Goal: Ask a question

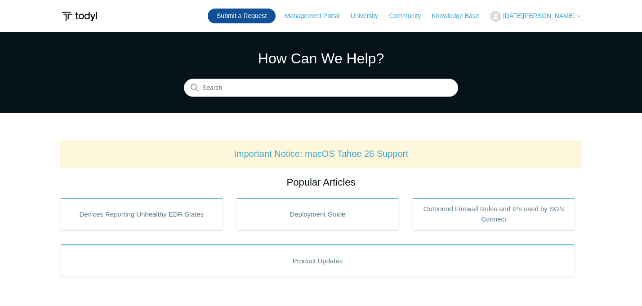
click at [255, 20] on link "Submit a Request" at bounding box center [242, 16] width 68 height 15
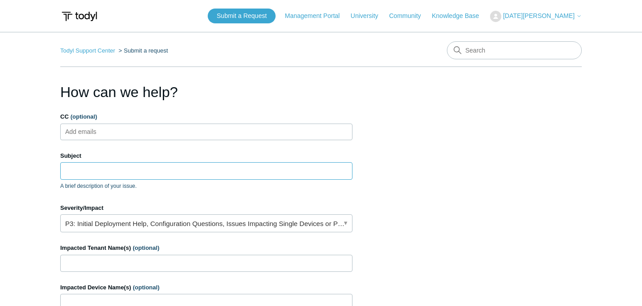
click at [96, 168] on input "Subject" at bounding box center [206, 170] width 292 height 17
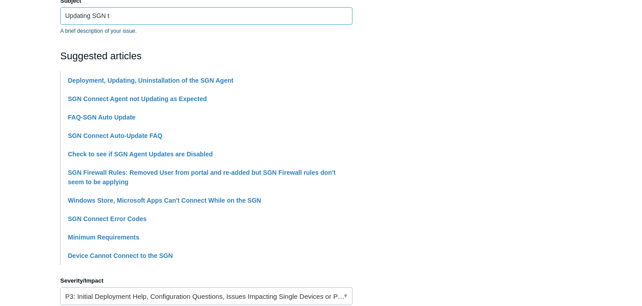
scroll to position [159, 0]
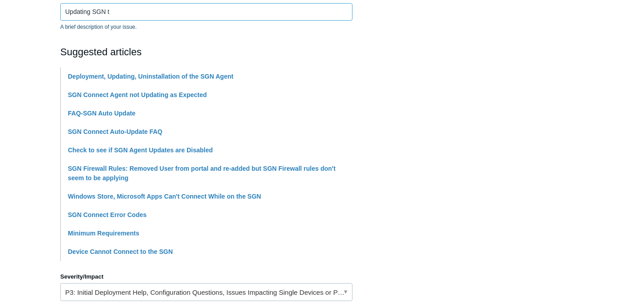
click at [123, 11] on input "Updating SGN t" at bounding box center [206, 11] width 292 height 17
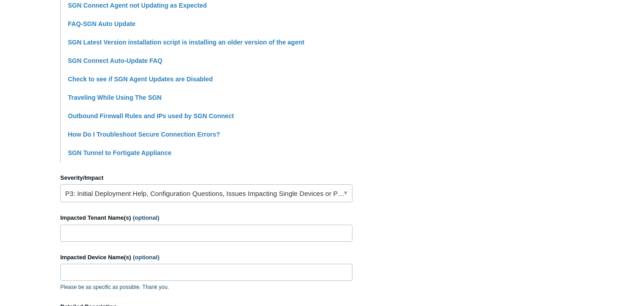
scroll to position [247, 0]
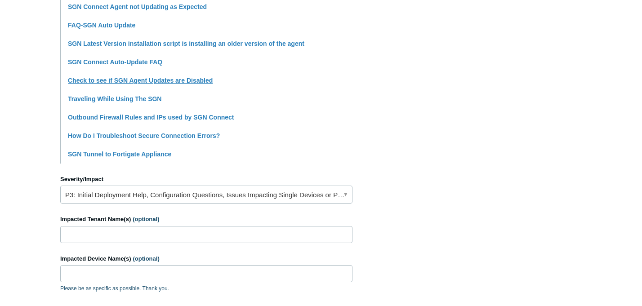
type input "Updating SGN to the latest"
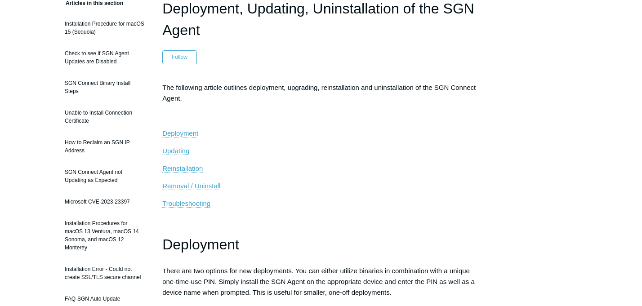
scroll to position [101, 0]
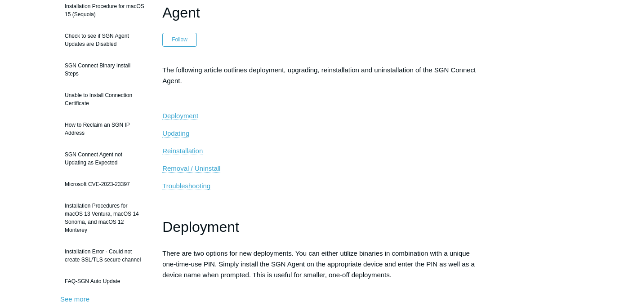
click at [177, 151] on span "Reinstallation" at bounding box center [182, 151] width 40 height 8
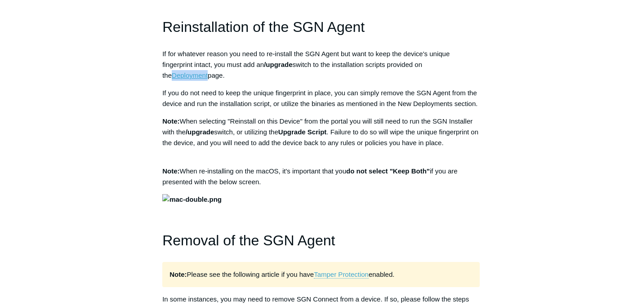
scroll to position [804, 0]
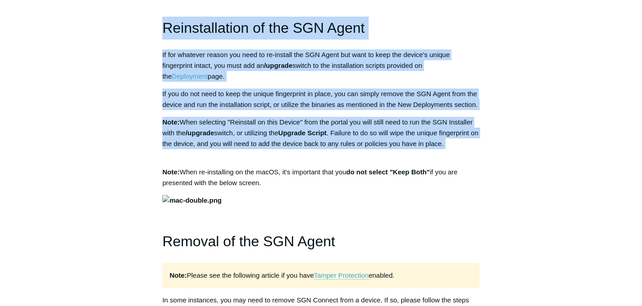
drag, startPoint x: 163, startPoint y: 28, endPoint x: 472, endPoint y: 167, distance: 338.1
copy div "Reinstallation of the SGN Agent If for whatever reason you need to re-install t…"
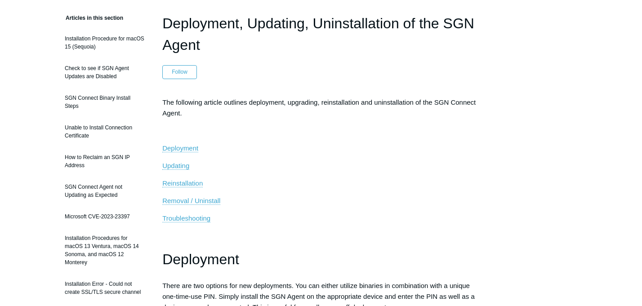
scroll to position [0, 0]
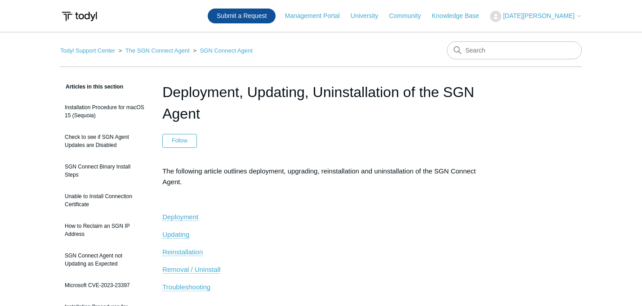
click at [276, 14] on link "Submit a Request" at bounding box center [242, 16] width 68 height 15
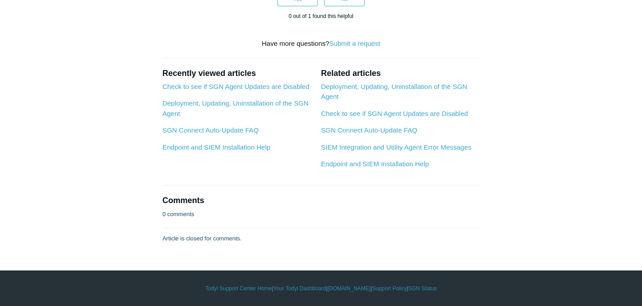
scroll to position [522, 0]
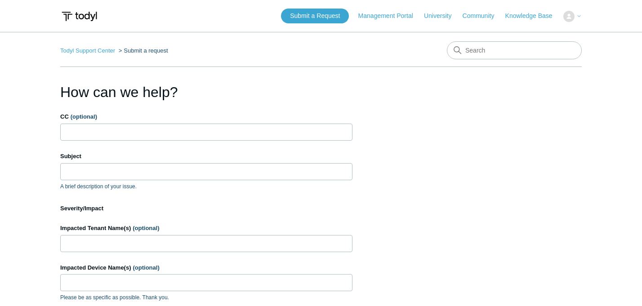
click at [139, 162] on div "Subject A brief description of your issue." at bounding box center [206, 171] width 292 height 39
click at [131, 176] on input "Subject" at bounding box center [206, 171] width 292 height 17
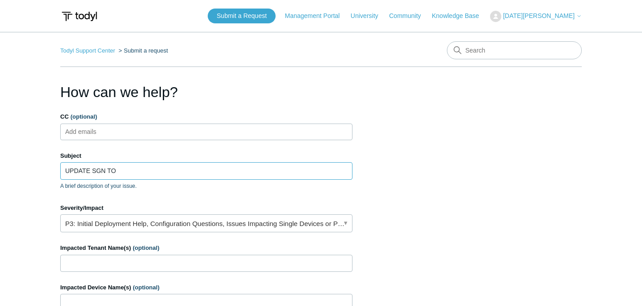
click at [141, 171] on input "UPDATE SGN TO" at bounding box center [206, 170] width 292 height 17
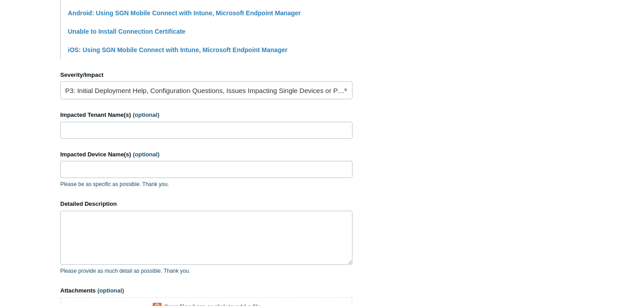
scroll to position [364, 0]
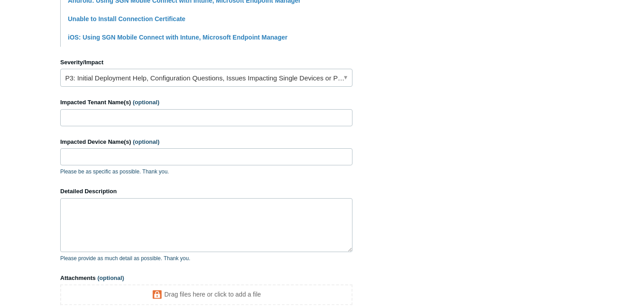
type input "UPDATE SGN TO 5.6.19"
click at [191, 81] on link "P3: Initial Deployment Help, Configuration Questions, Issues Impacting Single D…" at bounding box center [206, 78] width 292 height 18
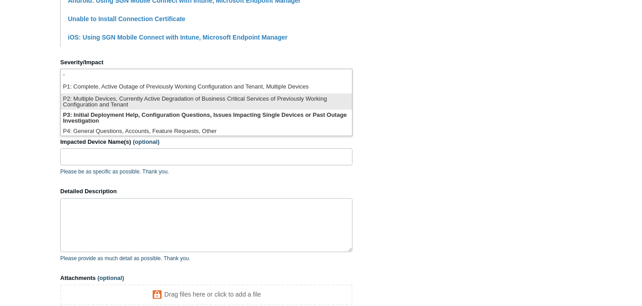
click at [183, 100] on li "P2: Multiple Devices, Currently Active Degradation of Business Critical Service…" at bounding box center [206, 102] width 291 height 16
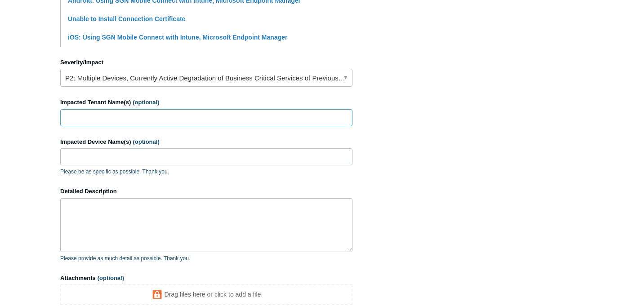
click at [125, 120] on input "Impacted Tenant Name(s) (optional)" at bounding box center [206, 117] width 292 height 17
type input "Jay tec"
click at [105, 158] on input "Impacted Device Name(s) (optional)" at bounding box center [206, 156] width 292 height 17
click at [204, 176] on p "Please be as specific as possible. Thank you." at bounding box center [206, 172] width 292 height 8
click at [89, 225] on textarea "Detailed Description" at bounding box center [206, 225] width 292 height 54
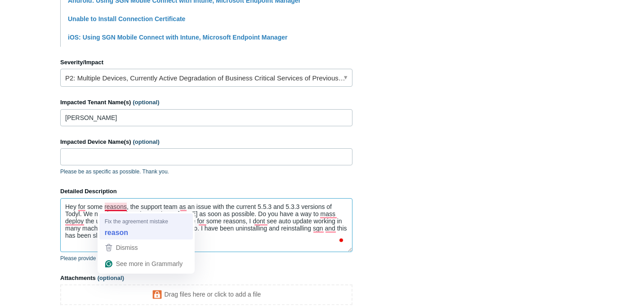
type textarea "Hey for some reason, the support team as an issue with the current 5.5.3 and 5.…"
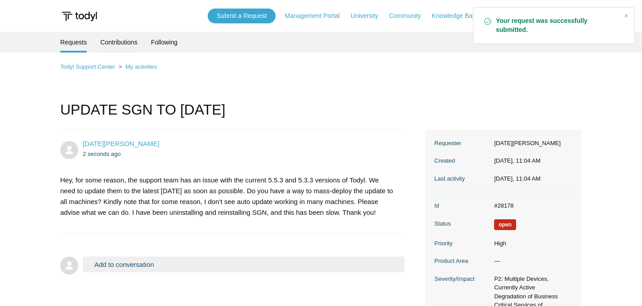
click at [112, 45] on link "Contributions" at bounding box center [118, 41] width 37 height 19
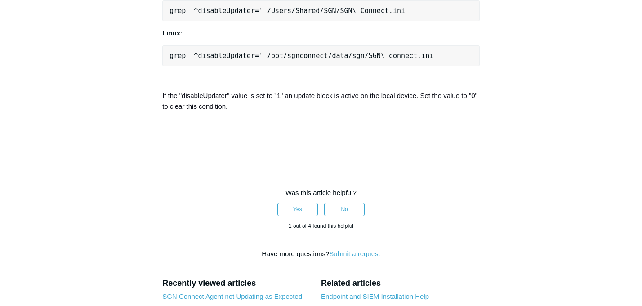
scroll to position [786, 0]
drag, startPoint x: 461, startPoint y: 158, endPoint x: 166, endPoint y: 156, distance: 295.0
copy pre "reg query "HKLM\SOFTWARE\WOW6432Node\SGN\SGN Connect" /v disableUpdater"
